Goal: Information Seeking & Learning: Learn about a topic

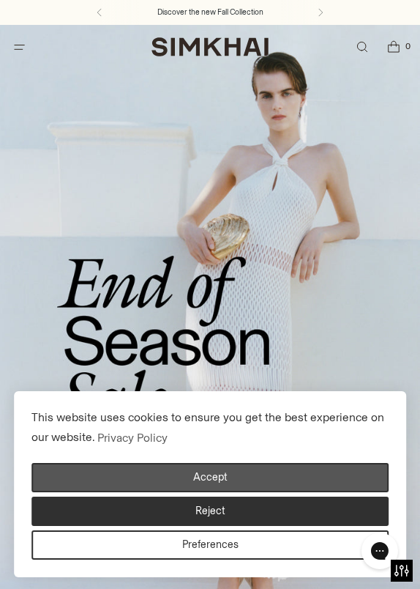
click at [198, 476] on button "Accept" at bounding box center [209, 477] width 357 height 29
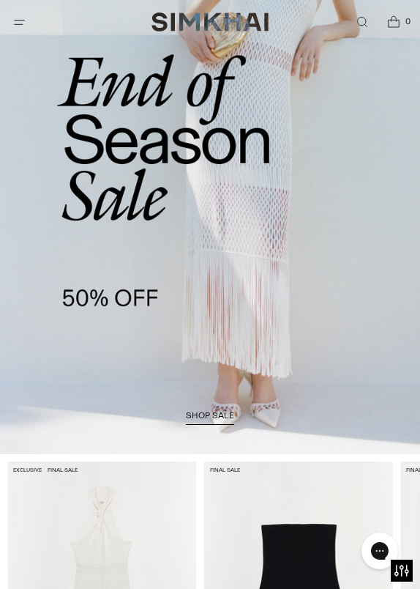
scroll to position [266, 0]
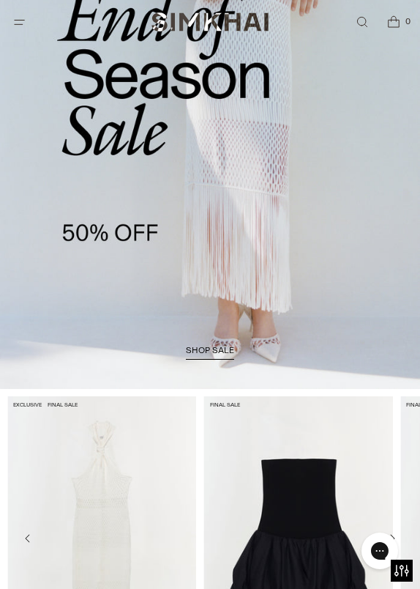
click at [205, 357] on link "shop sale" at bounding box center [210, 352] width 48 height 15
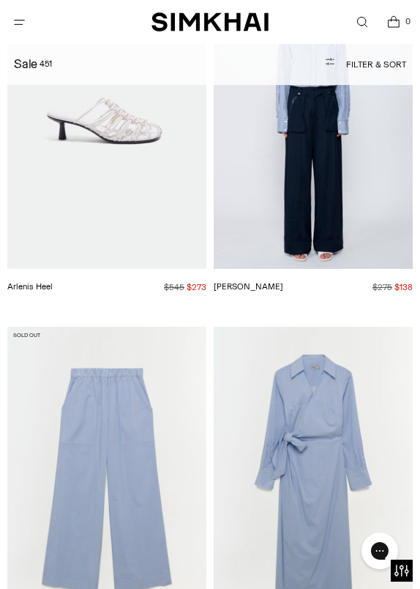
scroll to position [42251, 0]
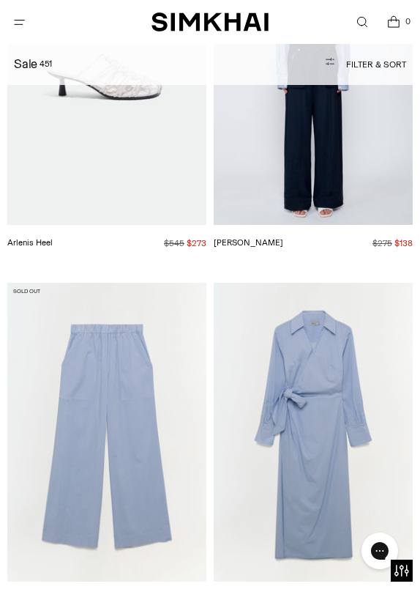
click at [26, 25] on button "Open menu modal" at bounding box center [19, 22] width 30 height 30
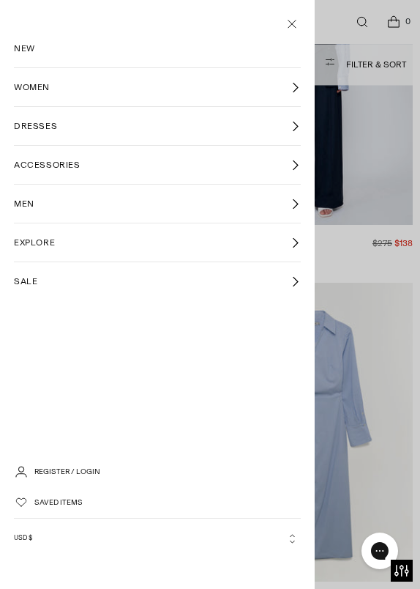
scroll to position [0, 0]
click at [41, 57] on link "NEW" at bounding box center [157, 48] width 287 height 38
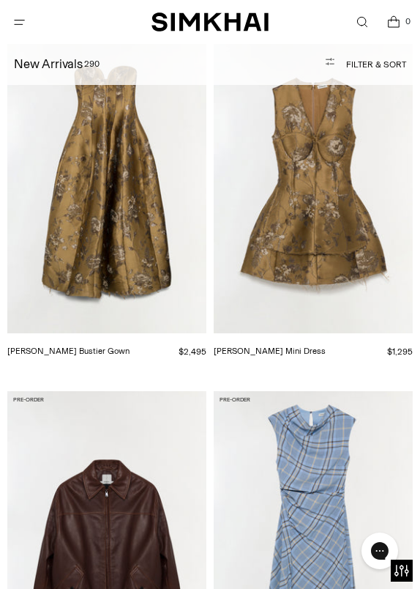
scroll to position [23888, 0]
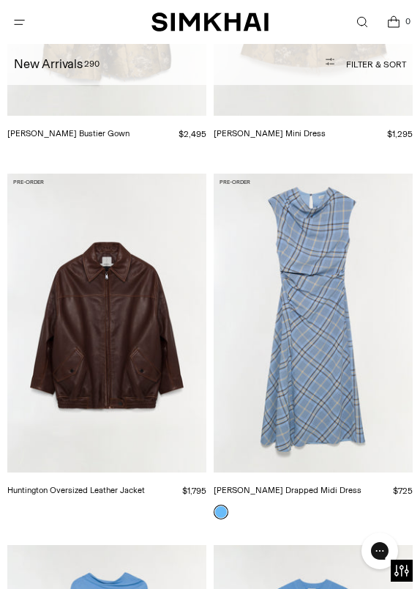
click at [0, 0] on img "Burke Drapped Midi Dress" at bounding box center [0, 0] width 0 height 0
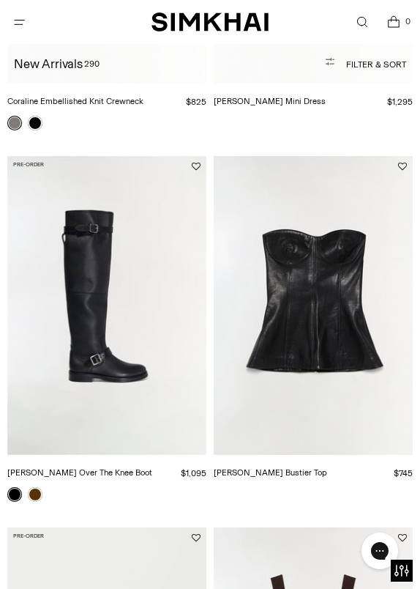
scroll to position [703, 0]
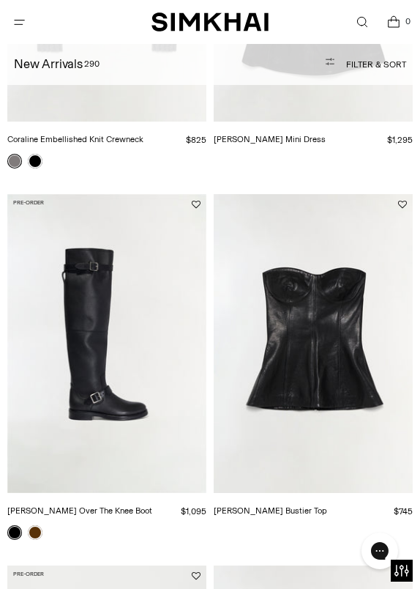
click at [0, 0] on img "Noah Leather Over The Knee Boot" at bounding box center [0, 0] width 0 height 0
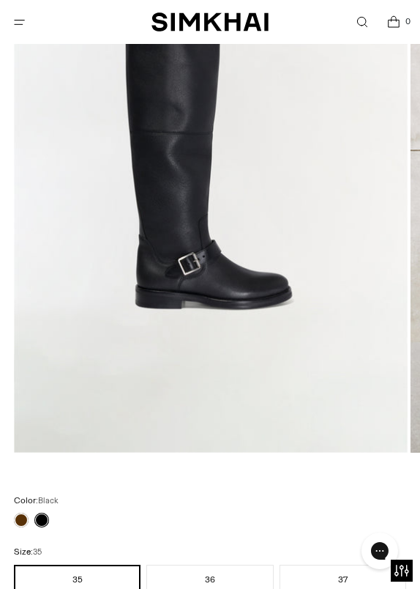
scroll to position [411, 0]
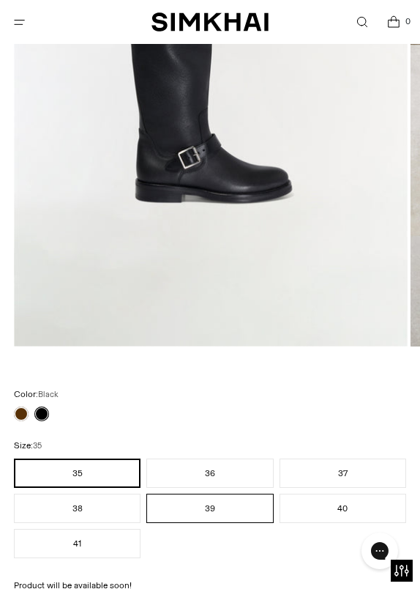
click at [184, 502] on button "39" at bounding box center [209, 507] width 127 height 29
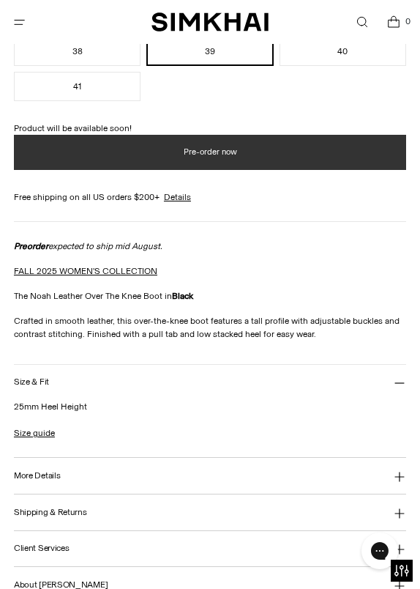
scroll to position [860, 0]
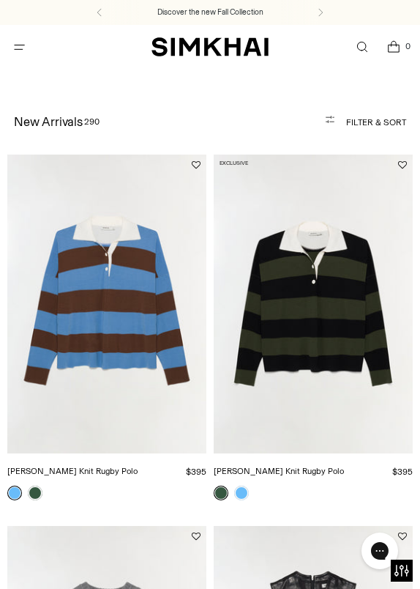
scroll to position [703, 0]
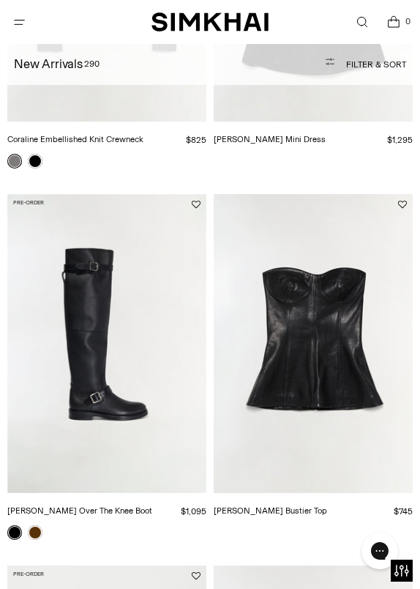
click at [20, 26] on button "Open menu modal" at bounding box center [19, 22] width 30 height 30
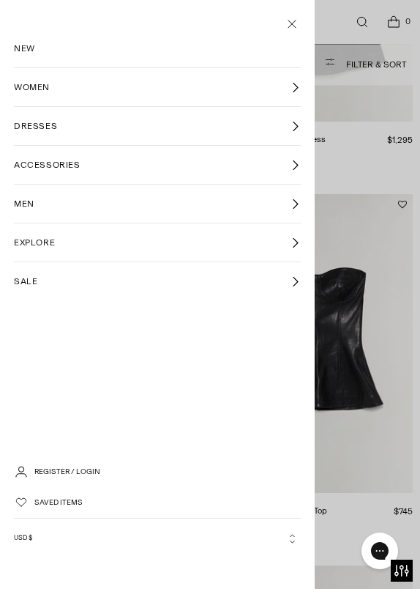
scroll to position [0, 0]
click at [93, 127] on link "DRESSES" at bounding box center [157, 126] width 287 height 38
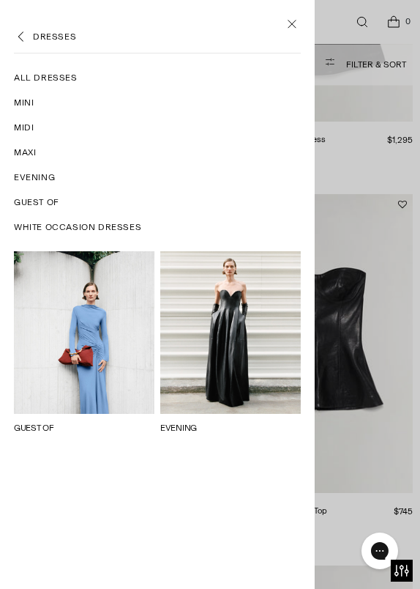
click at [55, 81] on span "All Dresses" at bounding box center [46, 77] width 64 height 13
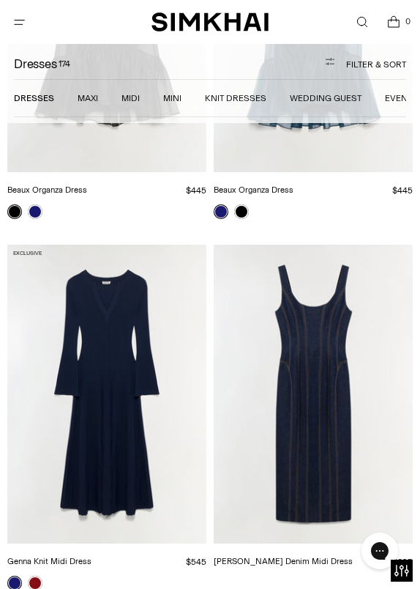
click at [23, 20] on button "Open menu modal" at bounding box center [19, 22] width 30 height 30
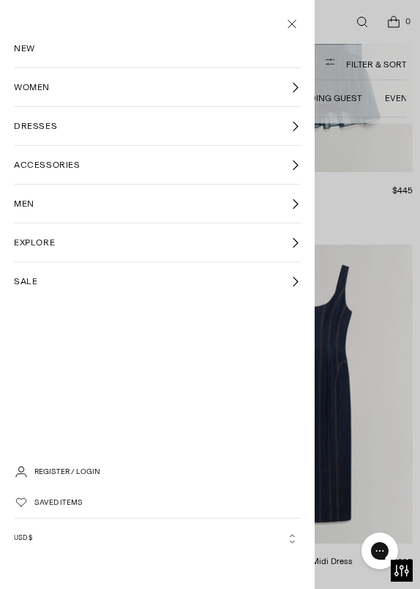
click at [29, 51] on span "NEW" at bounding box center [24, 48] width 21 height 13
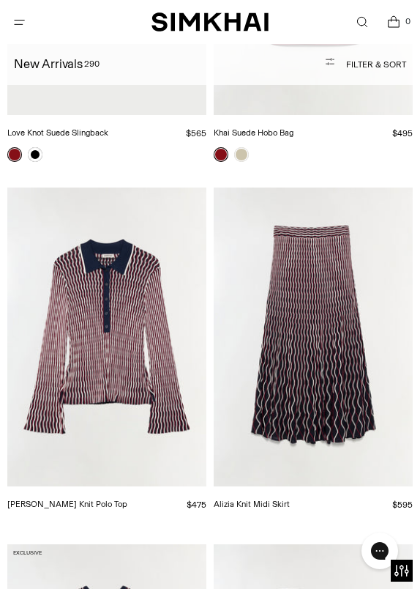
scroll to position [5518, 0]
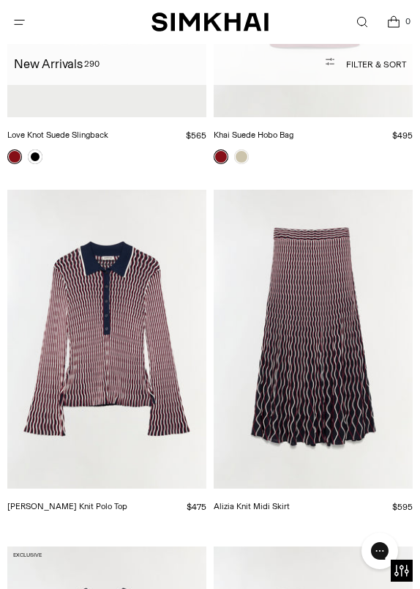
click at [0, 0] on img "Alizia Knit Midi Skirt" at bounding box center [0, 0] width 0 height 0
